Goal: Task Accomplishment & Management: Manage account settings

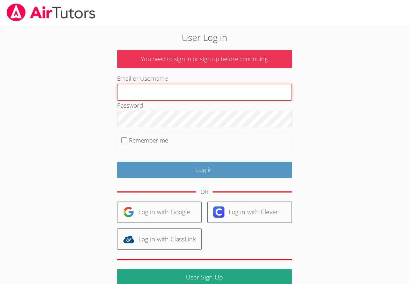
type input "[EMAIL_ADDRESS][DOMAIN_NAME]"
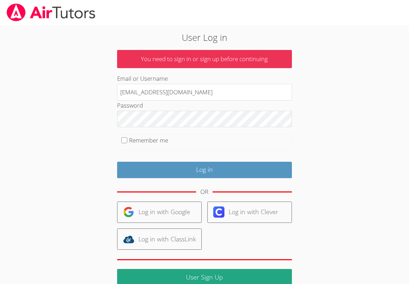
click at [244, 184] on div "OR" at bounding box center [204, 191] width 175 height 19
drag, startPoint x: 241, startPoint y: 171, endPoint x: 287, endPoint y: 130, distance: 61.8
click at [250, 155] on form "You need to sign in or sign up before continuing Email or Username [EMAIL_ADDRE…" at bounding box center [204, 173] width 175 height 246
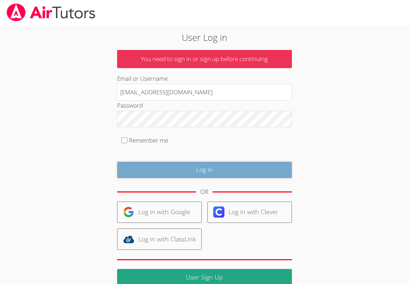
click at [237, 172] on input "Log in" at bounding box center [204, 170] width 175 height 16
